Goal: Task Accomplishment & Management: Use online tool/utility

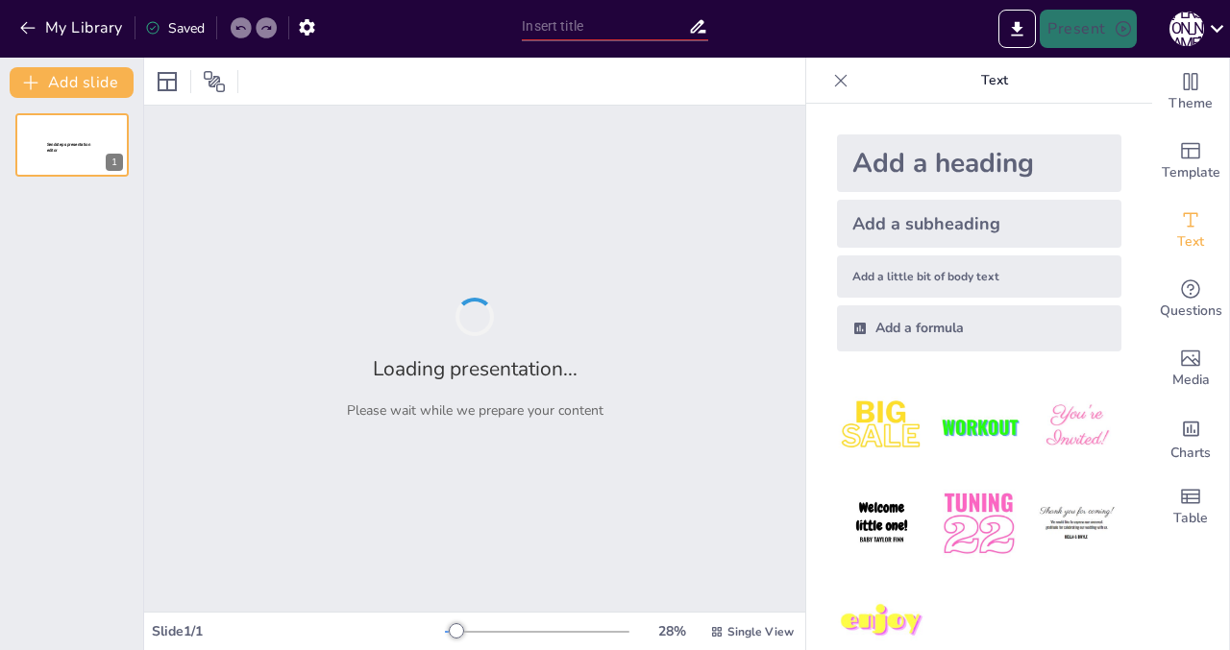
type input "Theoretical Foundations of Neural Networks: Learning Non-Linear Representations"
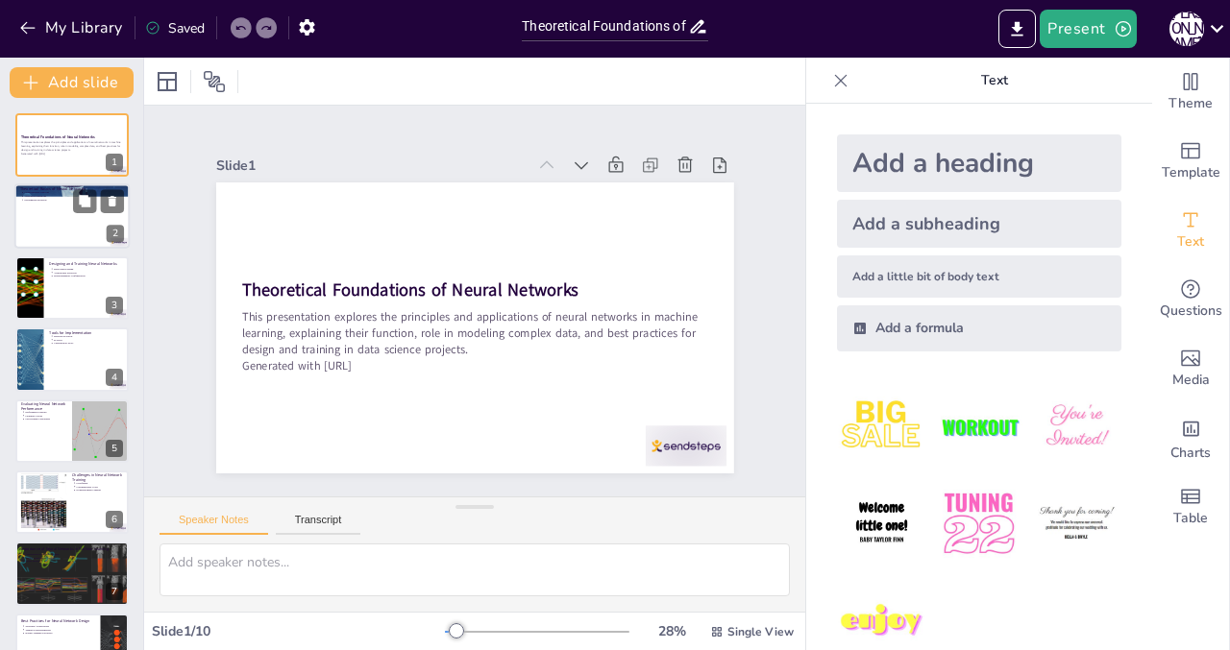
click at [60, 207] on div at bounding box center [71, 216] width 115 height 65
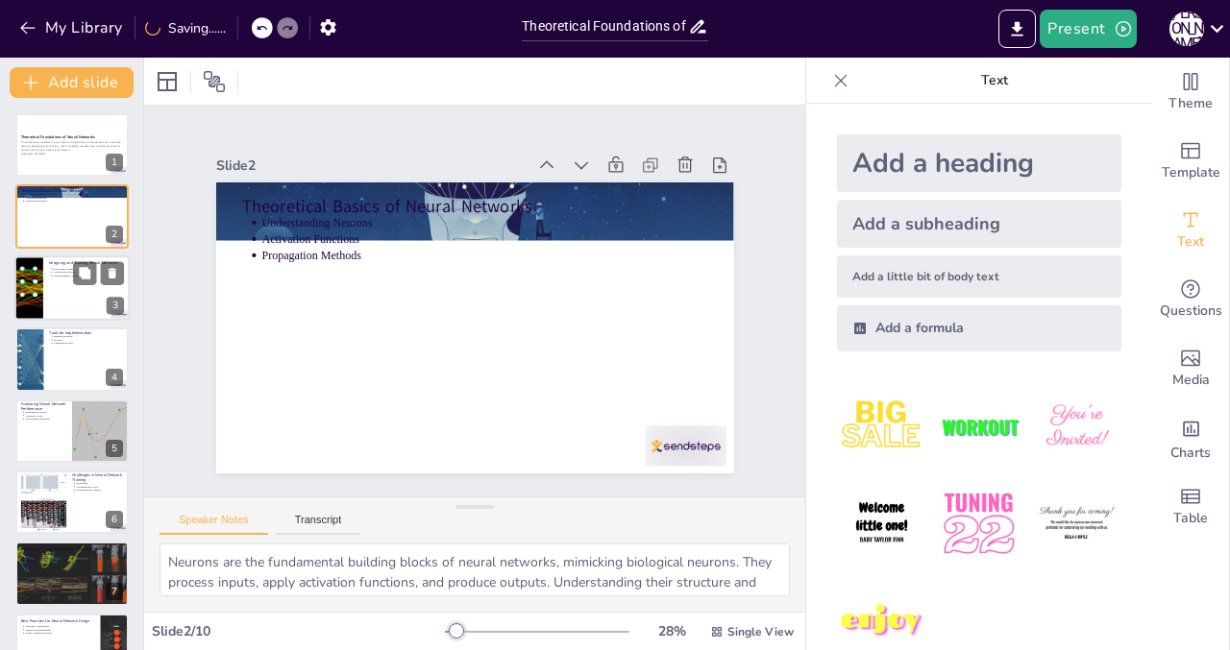
click at [41, 278] on div at bounding box center [28, 288] width 115 height 65
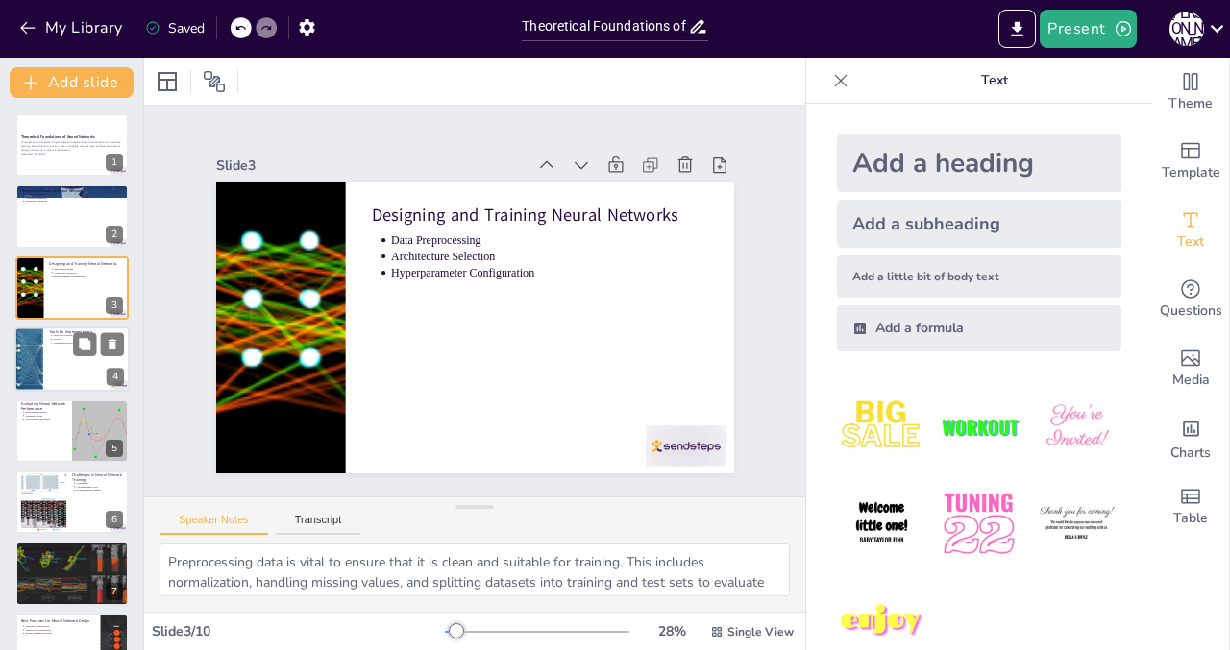
click at [67, 362] on div at bounding box center [71, 359] width 115 height 65
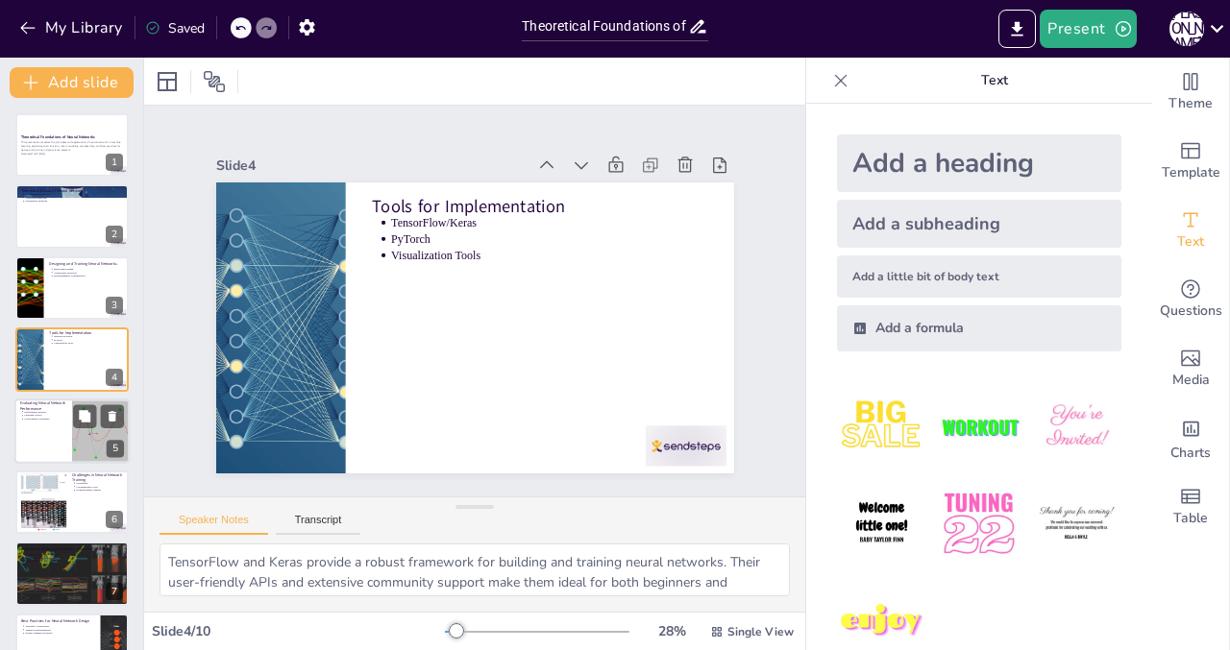
click at [69, 418] on div at bounding box center [71, 431] width 115 height 65
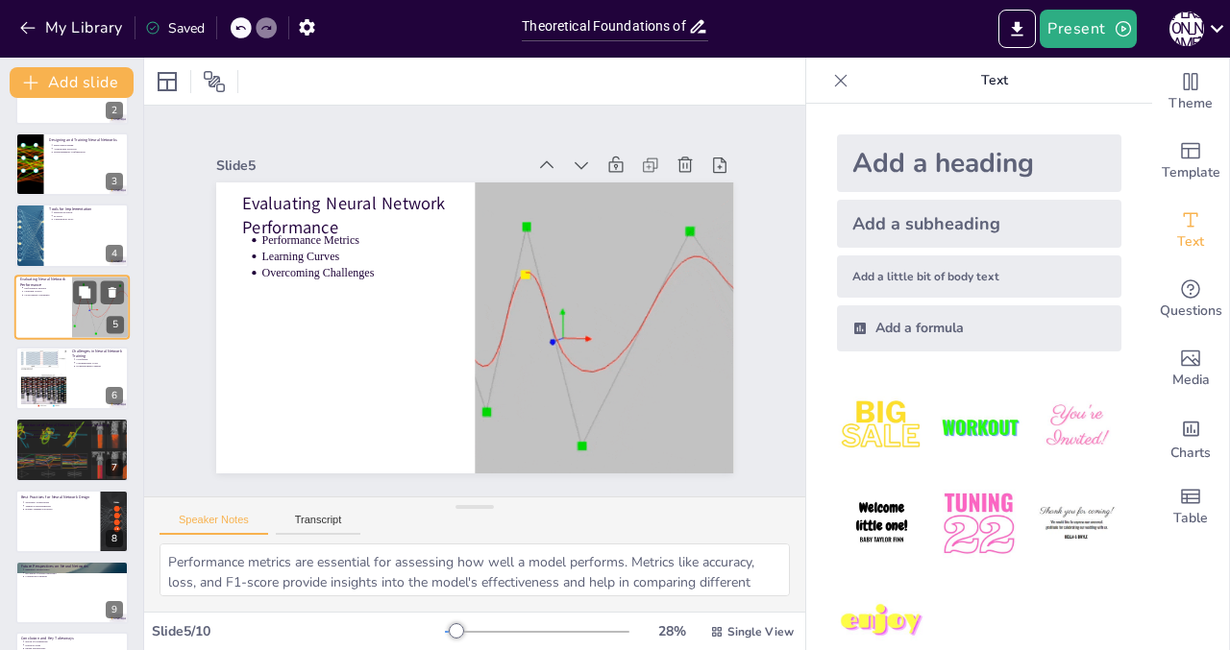
scroll to position [184, 0]
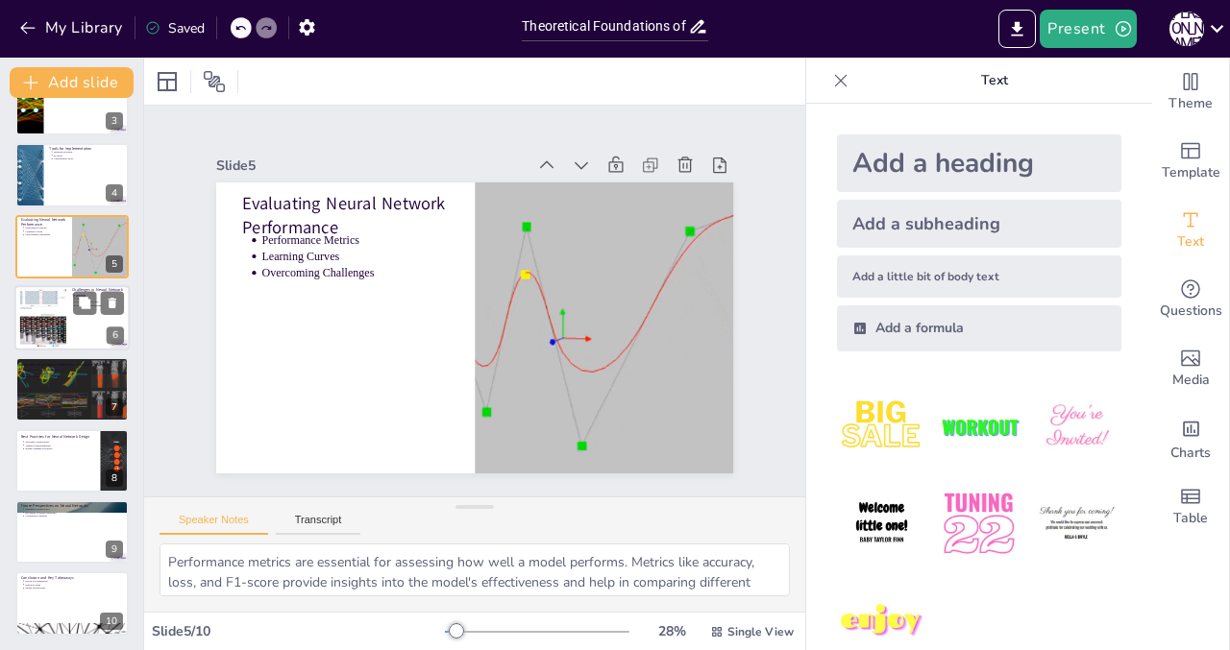
click at [60, 326] on div at bounding box center [43, 318] width 124 height 59
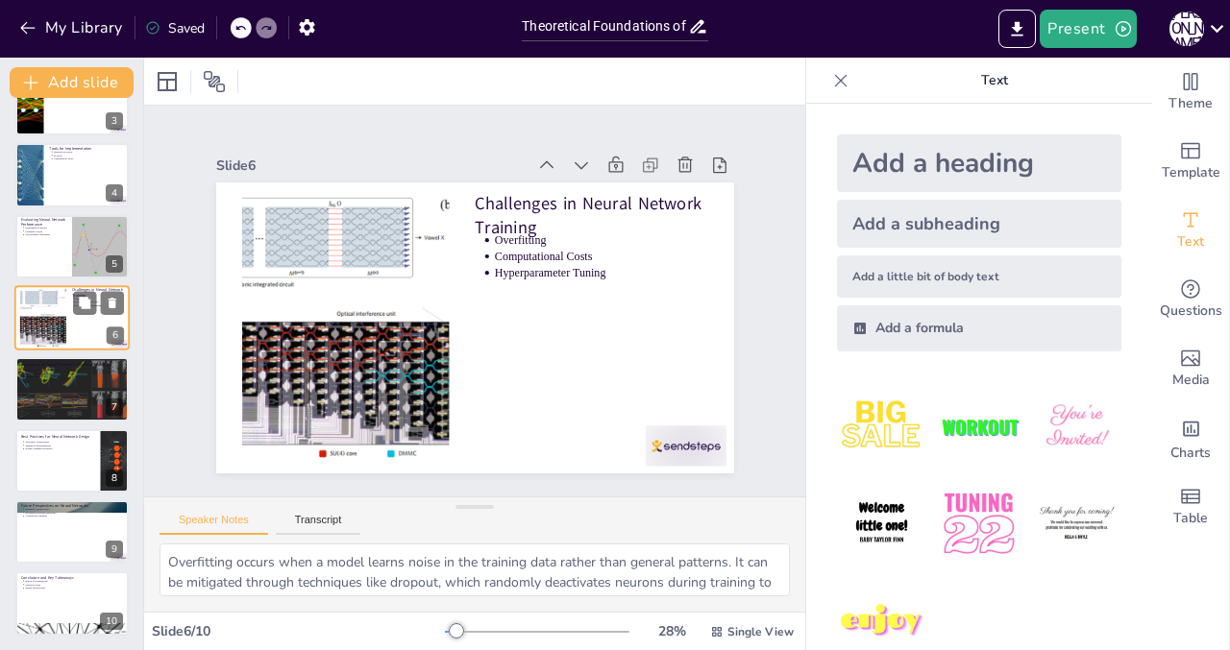
scroll to position [128, 0]
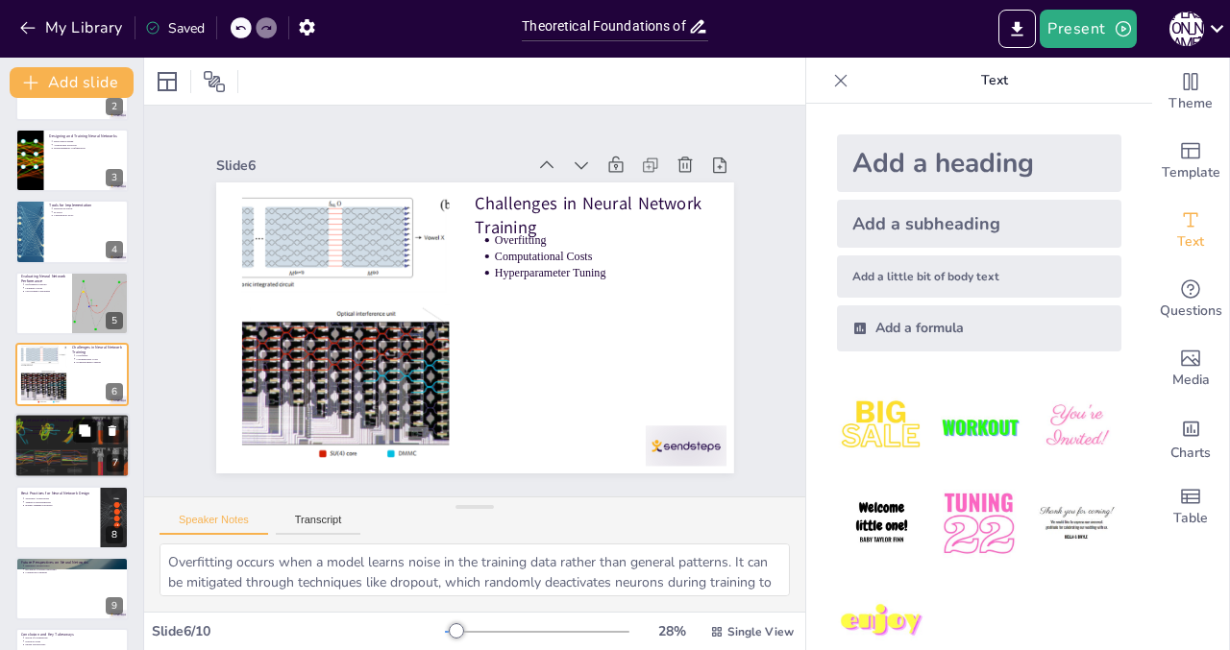
click at [81, 439] on button at bounding box center [84, 431] width 23 height 23
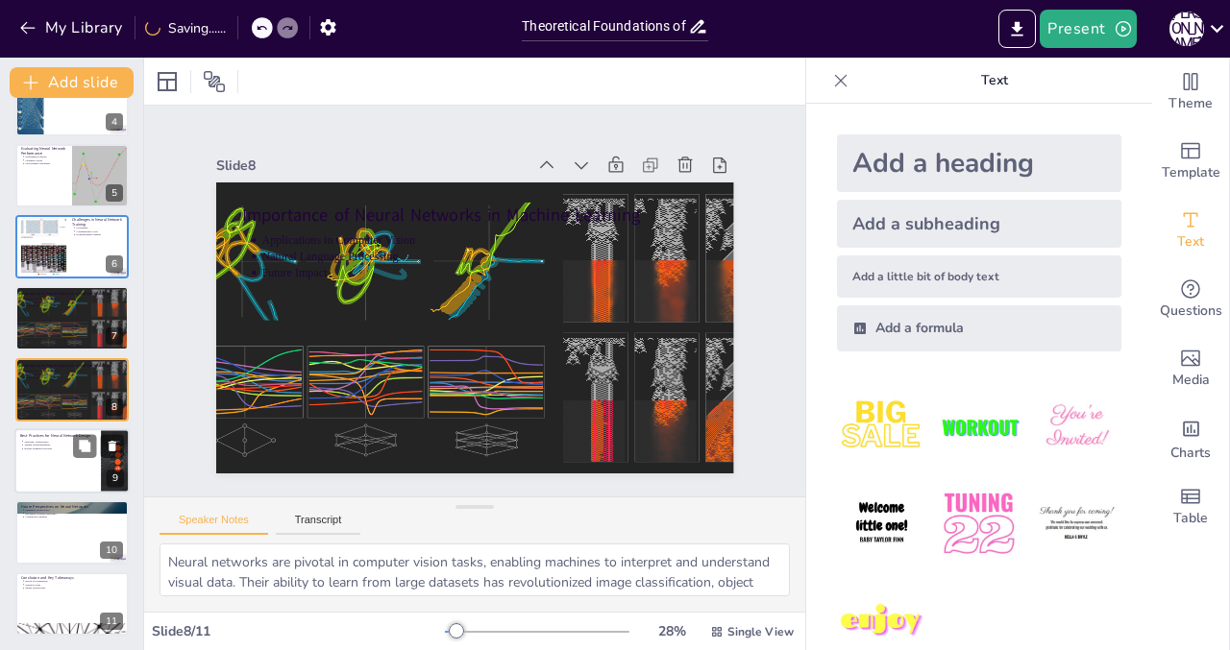
click at [51, 464] on div at bounding box center [71, 461] width 115 height 65
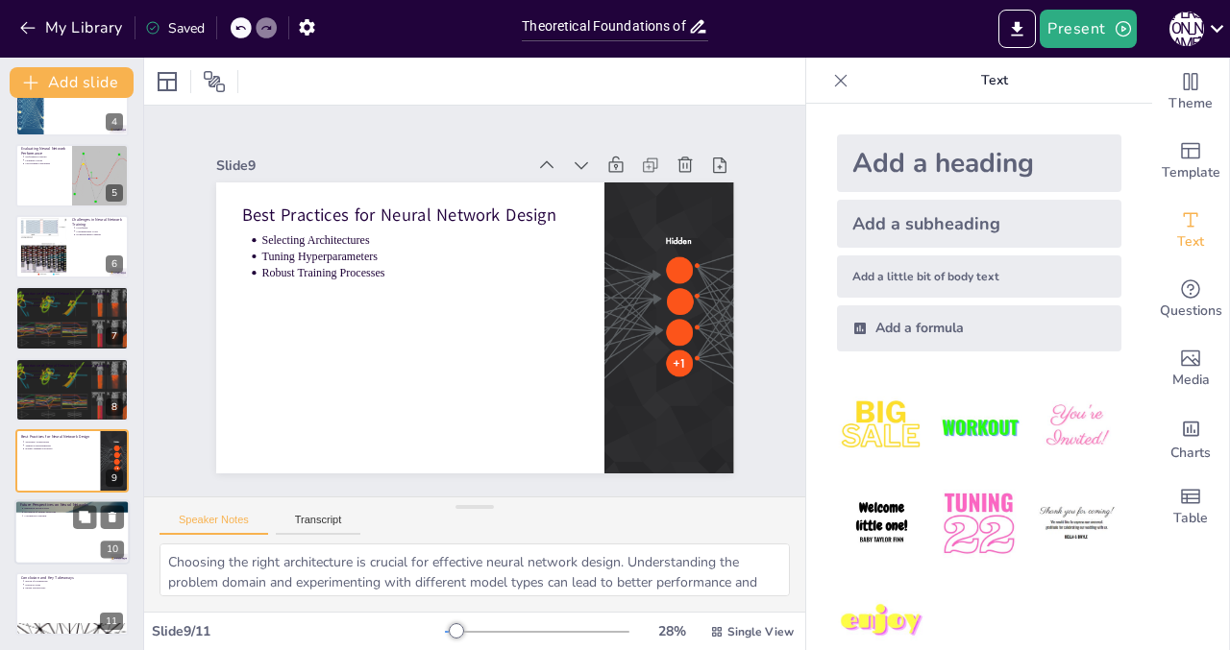
click at [48, 513] on p "Evolution of Neural Networks" at bounding box center [74, 513] width 100 height 4
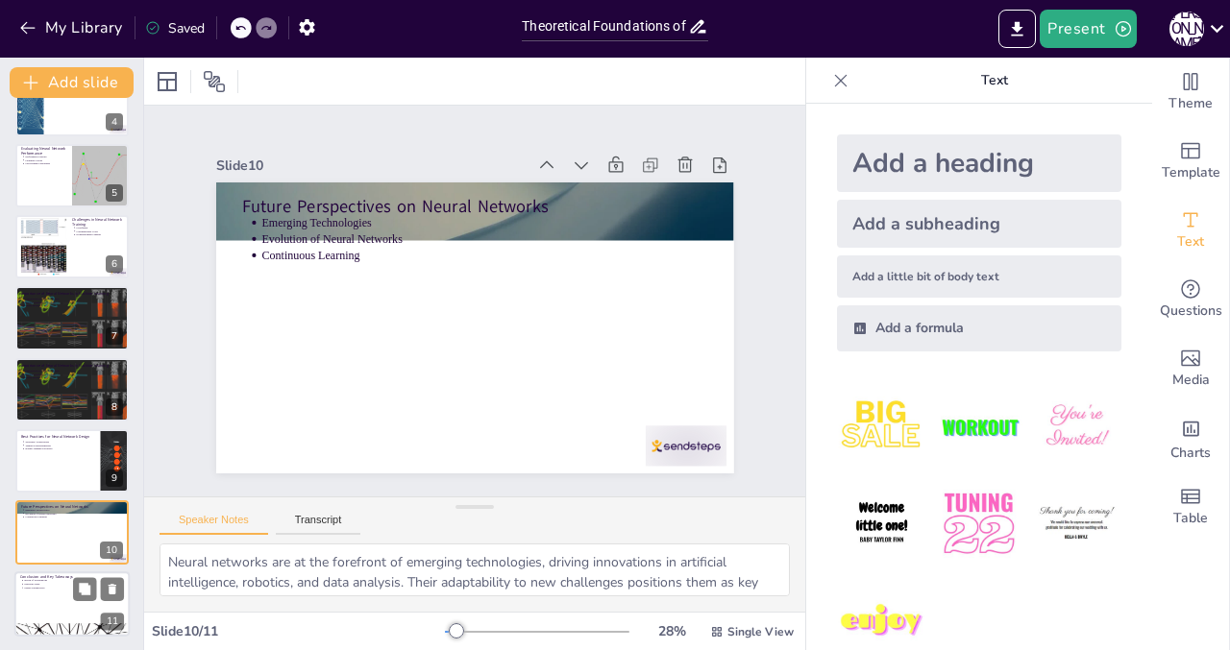
click at [59, 580] on p "Recap of Foundations" at bounding box center [74, 581] width 100 height 4
type textarea "The theoretical foundations of neural networks provide a crucial understanding …"
